Goal: Task Accomplishment & Management: Manage account settings

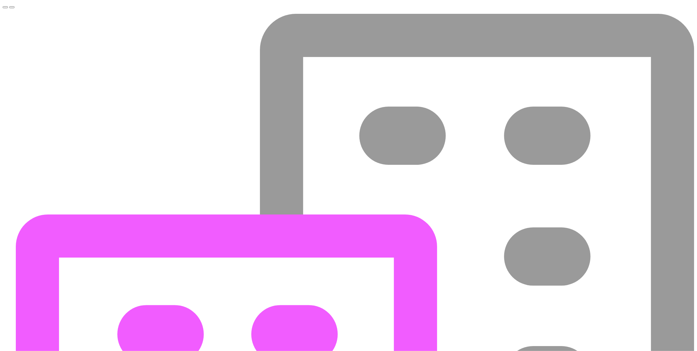
click at [8, 8] on button "Toggle navigation menu" at bounding box center [5, 7] width 5 height 2
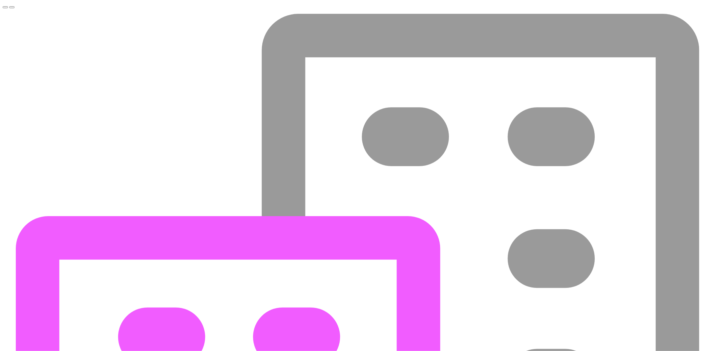
select select "COP"
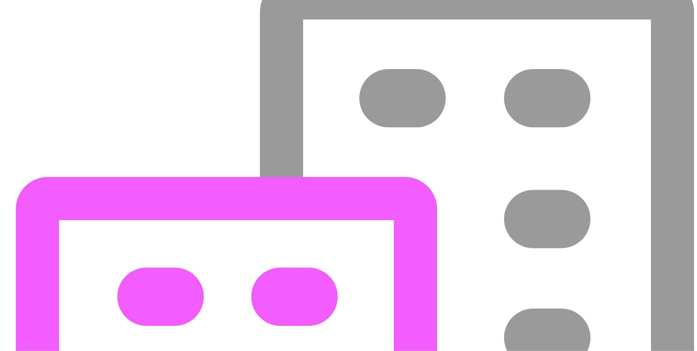
scroll to position [167, 0]
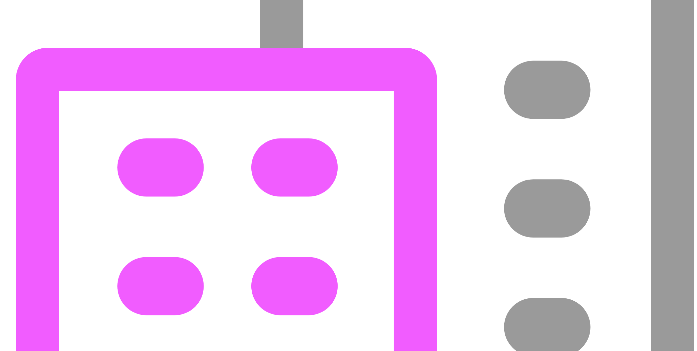
select select "1"
select select "5"
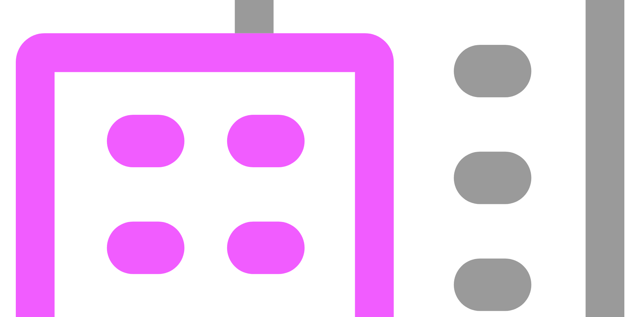
scroll to position [158, 0]
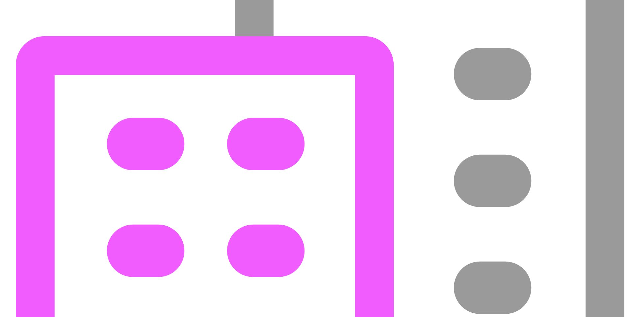
select select "1"
select select "2"
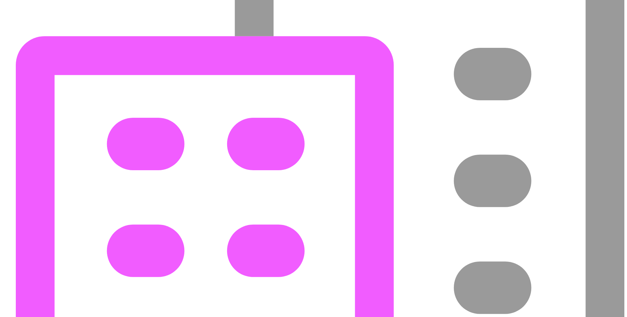
select select "2"
select select
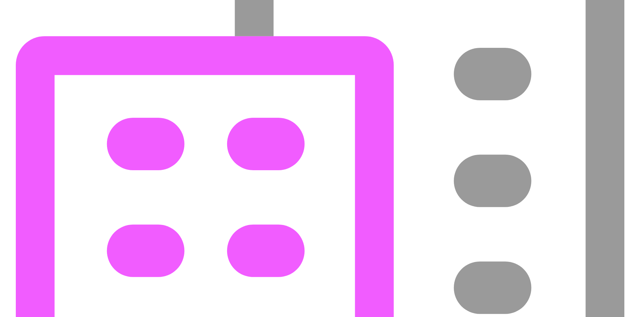
select select
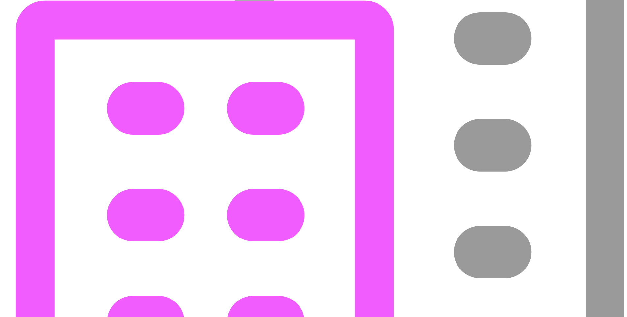
scroll to position [198, 0]
